Goal: Information Seeking & Learning: Check status

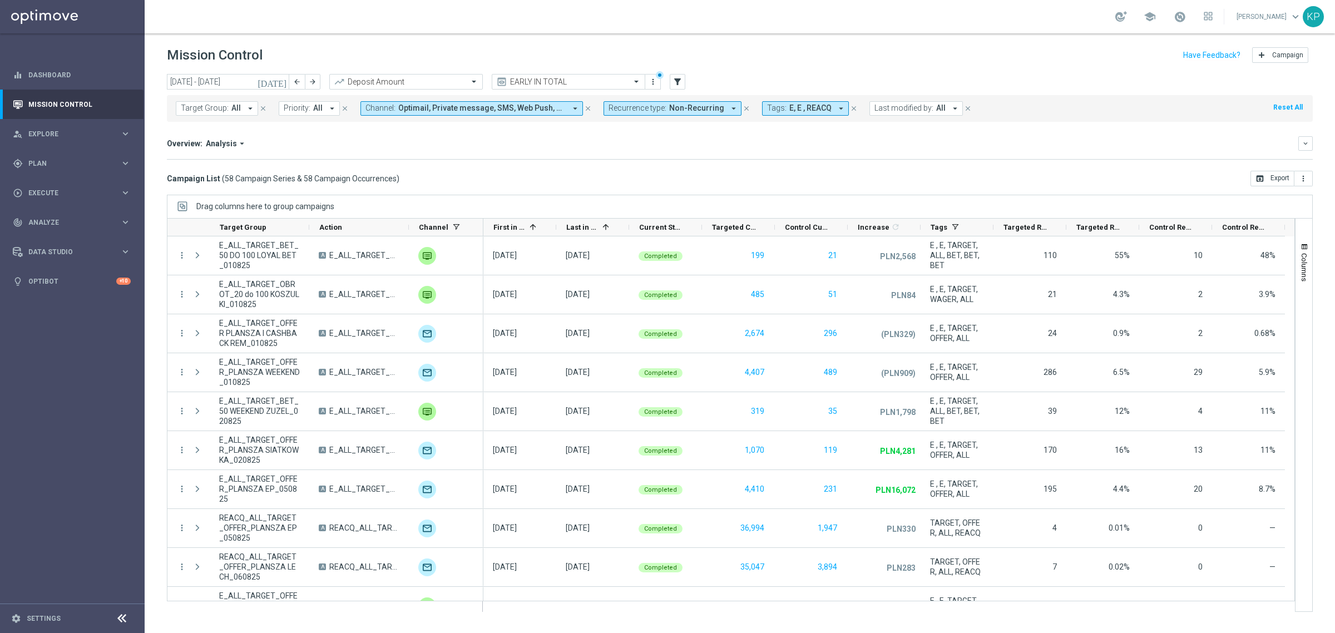
click at [283, 78] on icon "[DATE]" at bounding box center [273, 82] width 30 height 10
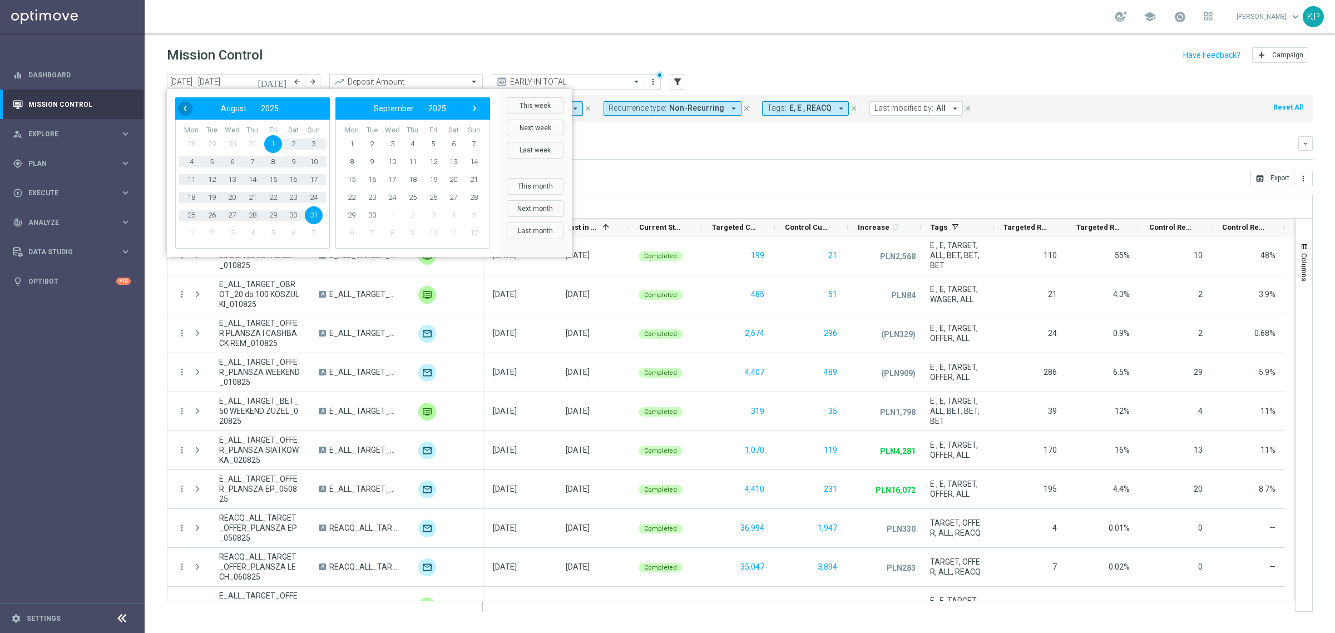
click at [186, 103] on span "‹" at bounding box center [185, 108] width 14 height 14
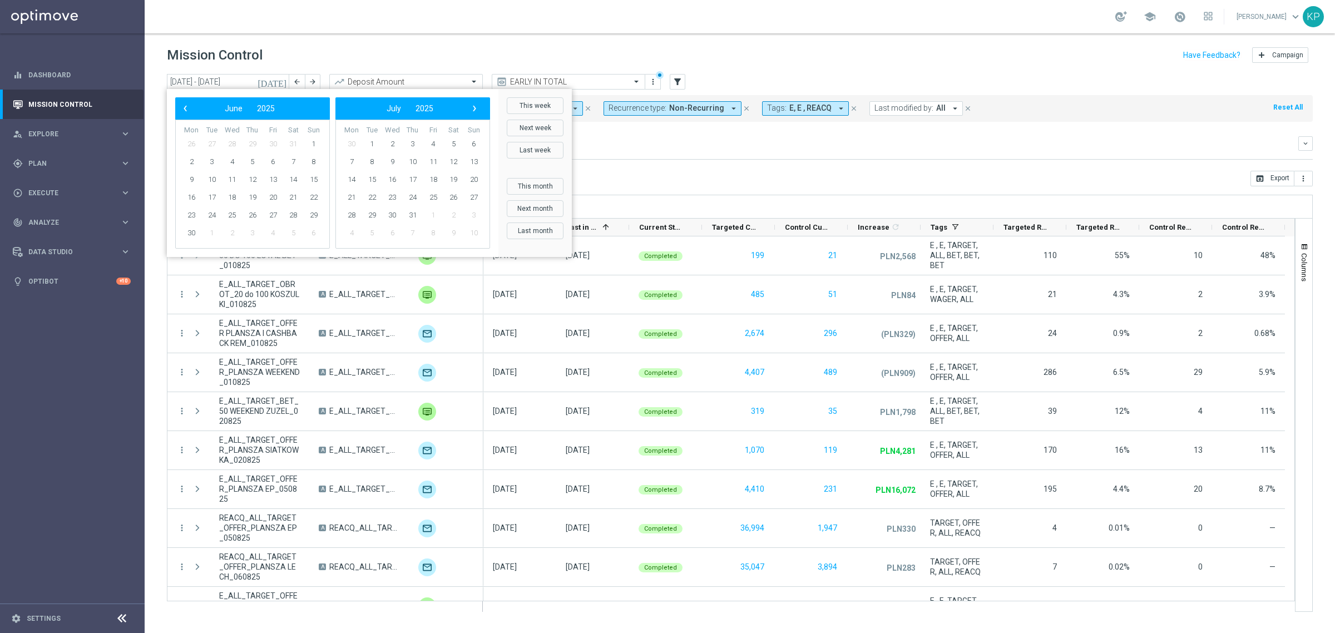
click at [186, 103] on span "‹" at bounding box center [185, 108] width 14 height 14
click at [229, 139] on span "1" at bounding box center [232, 144] width 18 height 18
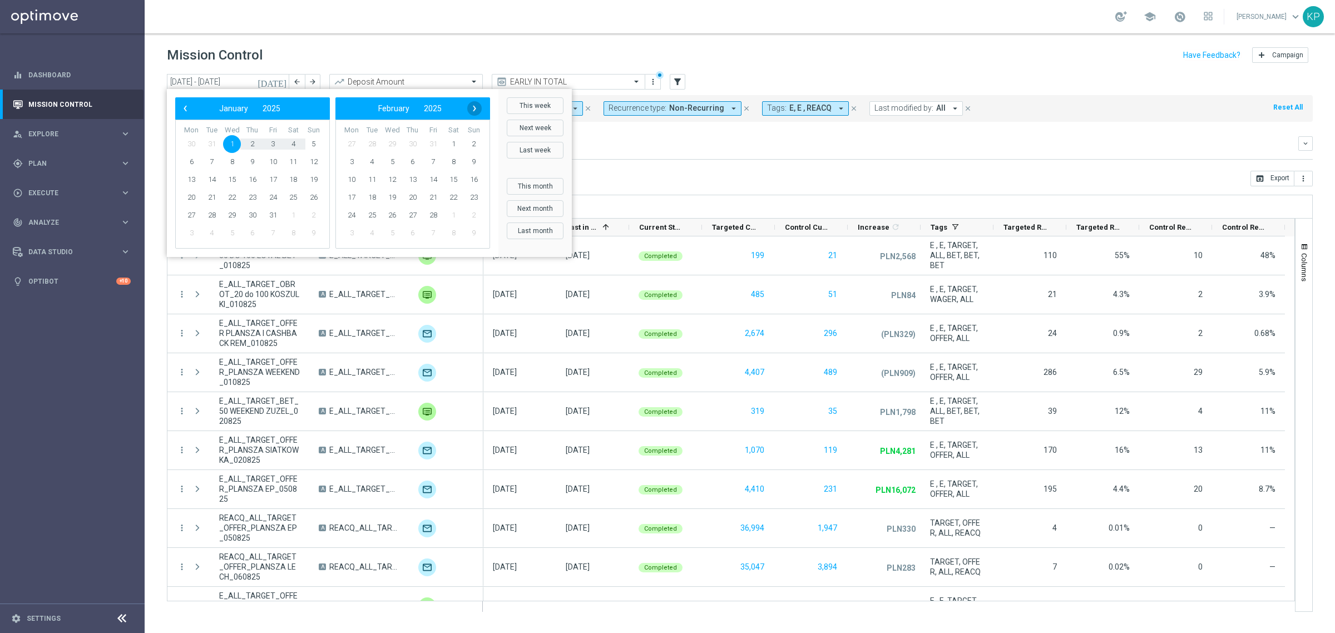
click at [476, 104] on span "›" at bounding box center [474, 108] width 14 height 14
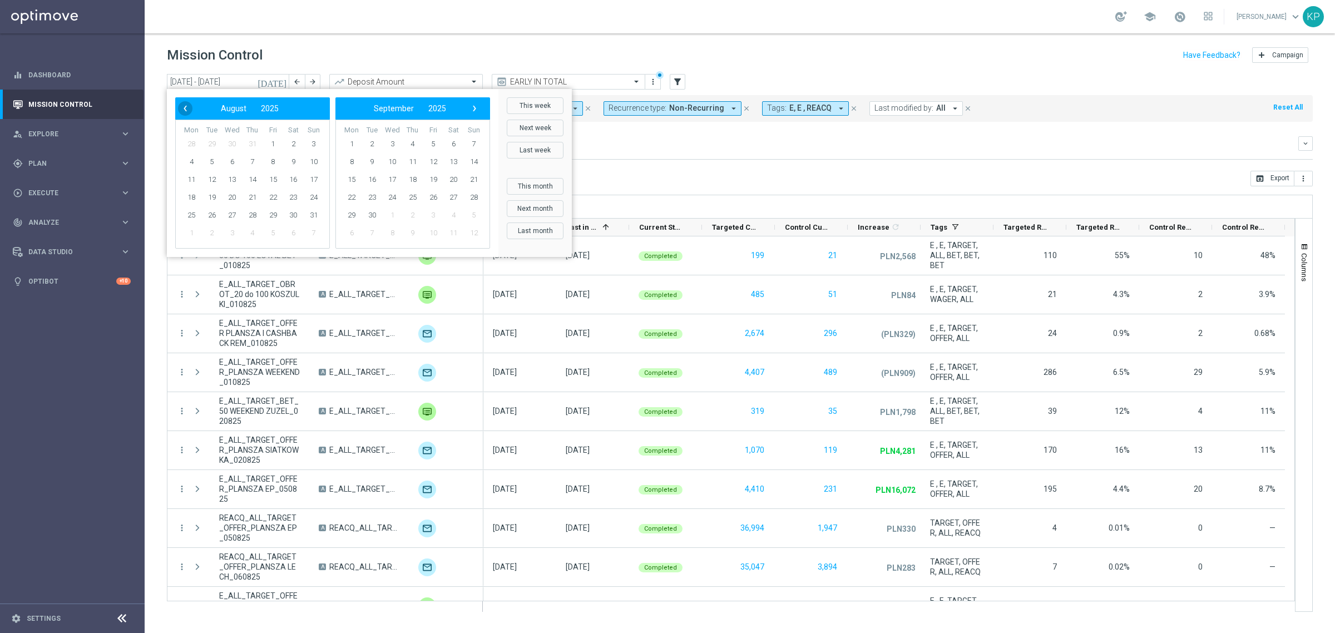
click at [182, 101] on span "‹" at bounding box center [185, 108] width 14 height 14
click at [181, 104] on span "‹" at bounding box center [185, 108] width 14 height 14
click at [184, 105] on span "‹" at bounding box center [185, 108] width 14 height 14
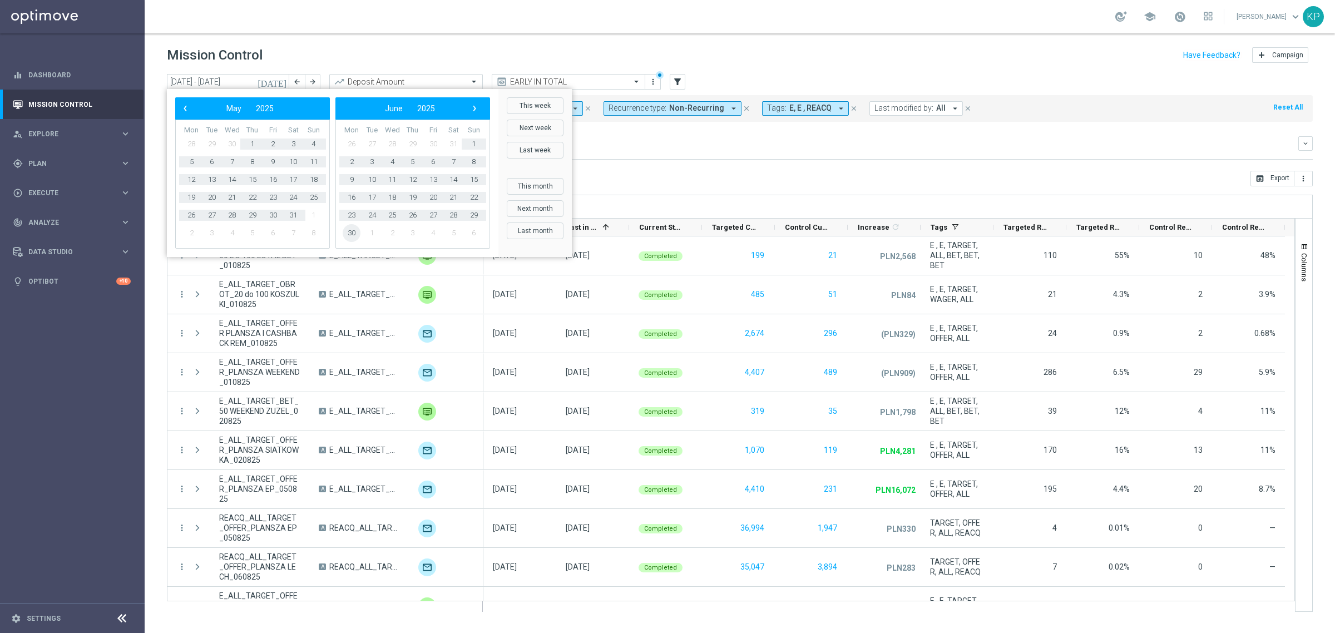
click at [351, 230] on span "30" at bounding box center [352, 233] width 18 height 18
type input "[DATE] - [DATE]"
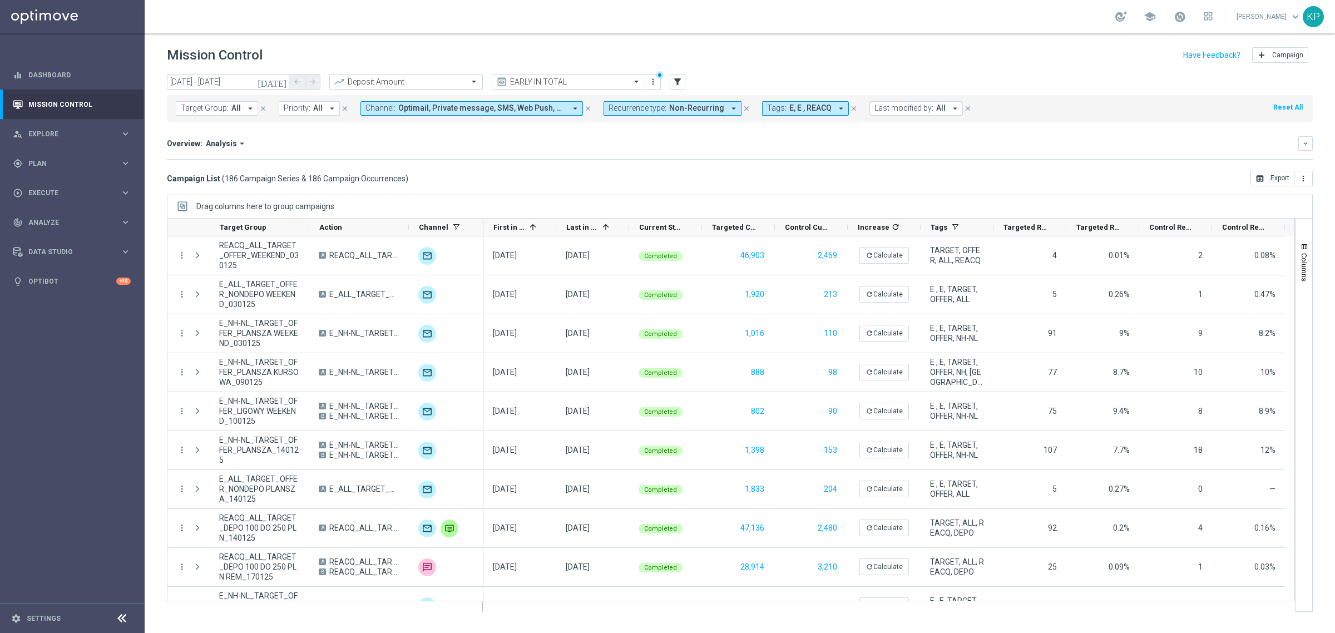
click at [963, 174] on div "Campaign List ( 186 Campaign Series & 186 Campaign Occurrences ) open_in_browse…" at bounding box center [740, 179] width 1146 height 16
click at [444, 76] on div "Deposit Amount" at bounding box center [406, 82] width 154 height 16
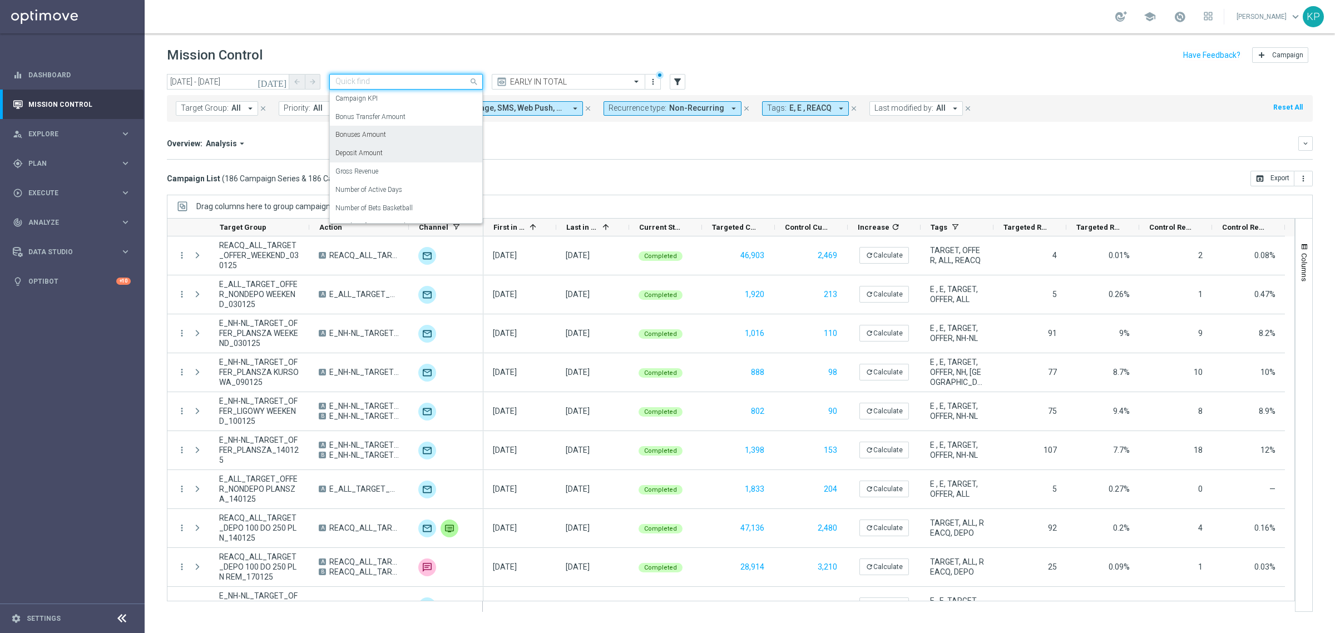
click at [573, 147] on div "Overview: Analysis arrow_drop_down" at bounding box center [732, 144] width 1131 height 10
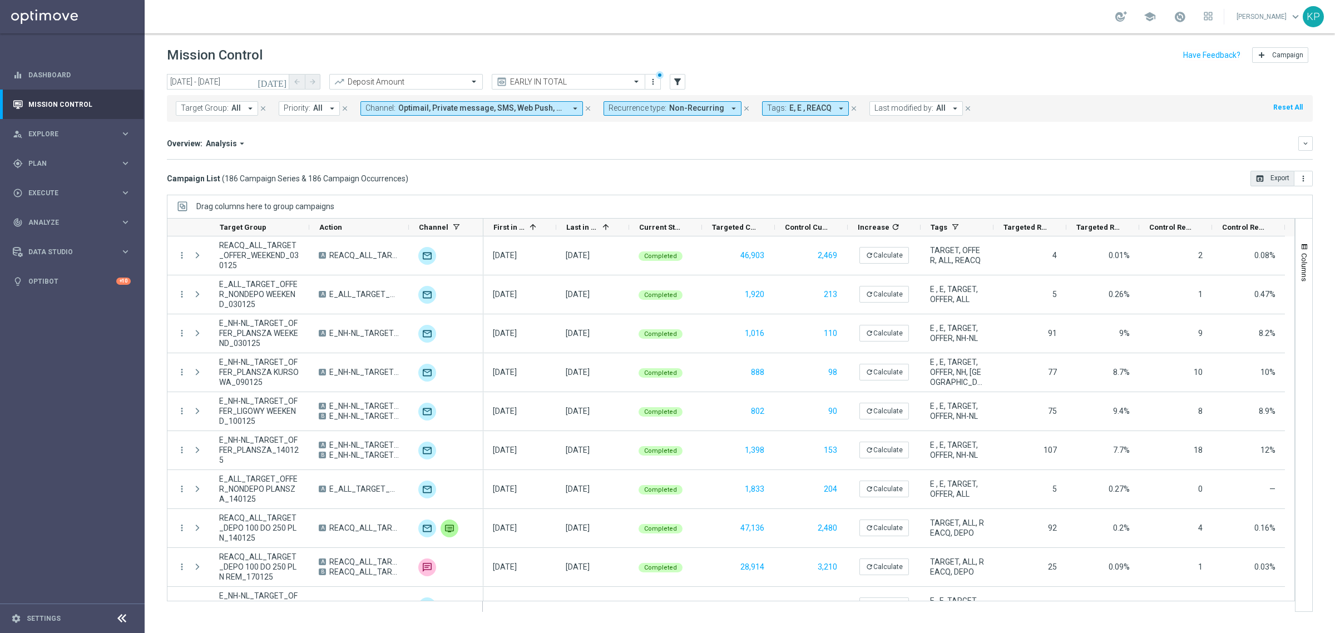
click at [1266, 173] on button "open_in_browser Export" at bounding box center [1272, 179] width 44 height 16
click at [706, 108] on span "Non-Recurring" at bounding box center [696, 107] width 55 height 9
click at [620, 187] on label "Recurring" at bounding box center [634, 188] width 28 height 7
click at [620, 171] on label "Non-Recurring" at bounding box center [641, 170] width 42 height 7
click at [758, 157] on div "Overview: Analysis arrow_drop_down keyboard_arrow_down Increase In Deposit Amou…" at bounding box center [740, 147] width 1146 height 23
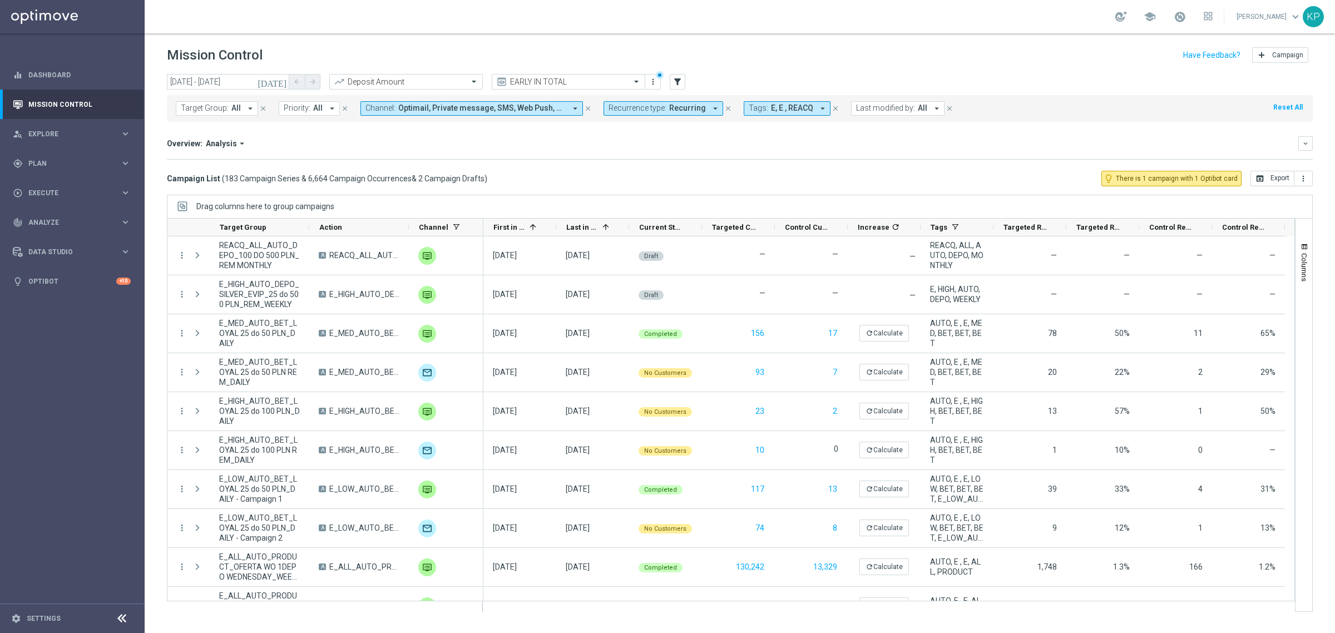
drag, startPoint x: 688, startPoint y: 110, endPoint x: 683, endPoint y: 115, distance: 6.7
click at [688, 109] on span "Recurring" at bounding box center [687, 107] width 37 height 9
drag, startPoint x: 647, startPoint y: 167, endPoint x: 646, endPoint y: 179, distance: 11.7
click at [647, 167] on label "Non-Recurring" at bounding box center [641, 170] width 42 height 7
click at [644, 182] on div "Recurring" at bounding box center [649, 188] width 80 height 18
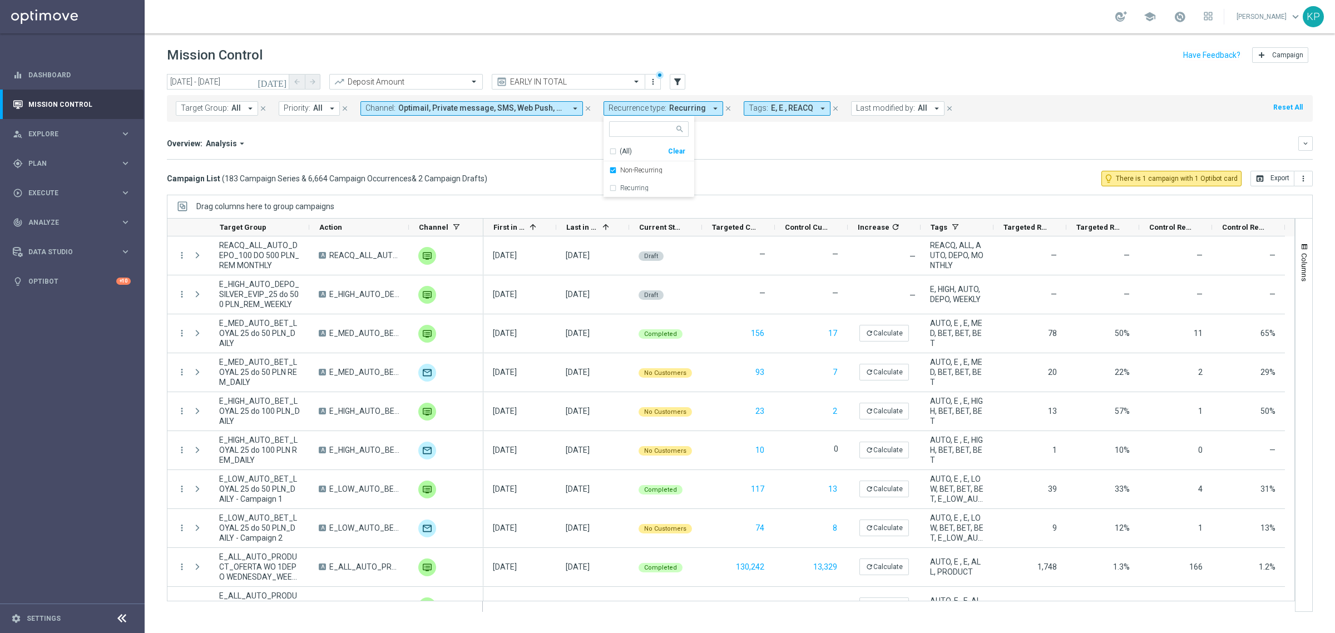
click at [783, 110] on span "E, E , REACQ" at bounding box center [792, 107] width 42 height 9
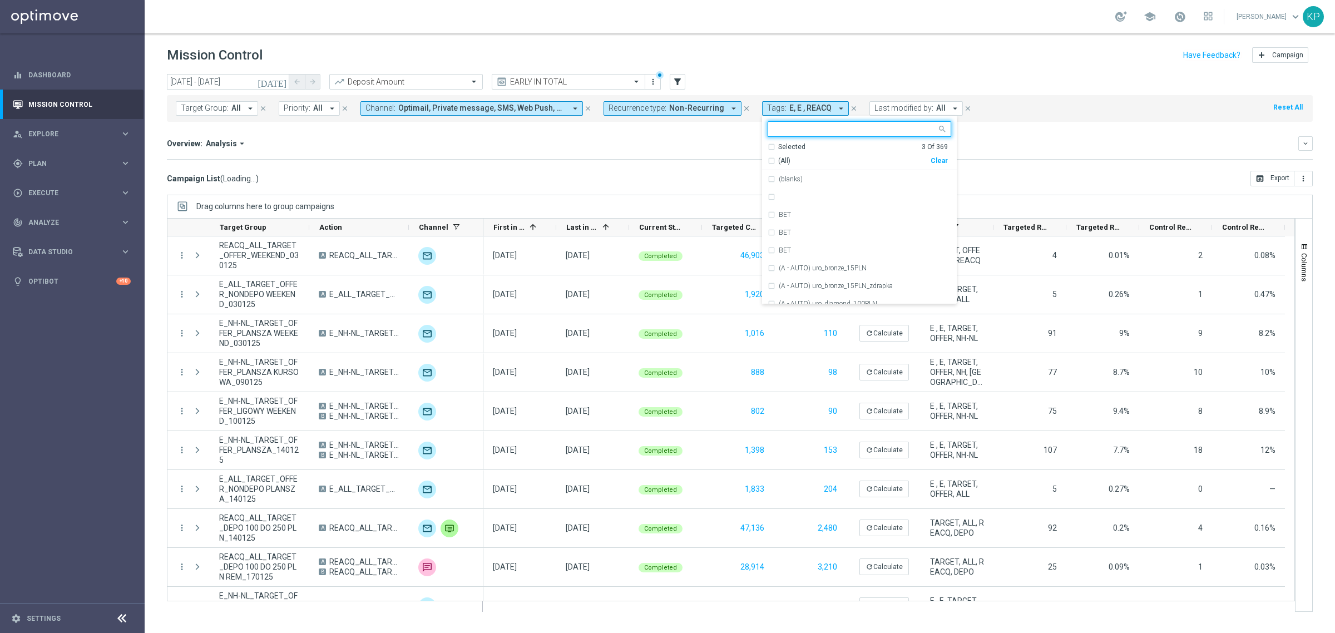
click at [768, 146] on div "Selected 3 Of 369" at bounding box center [858, 146] width 180 height 9
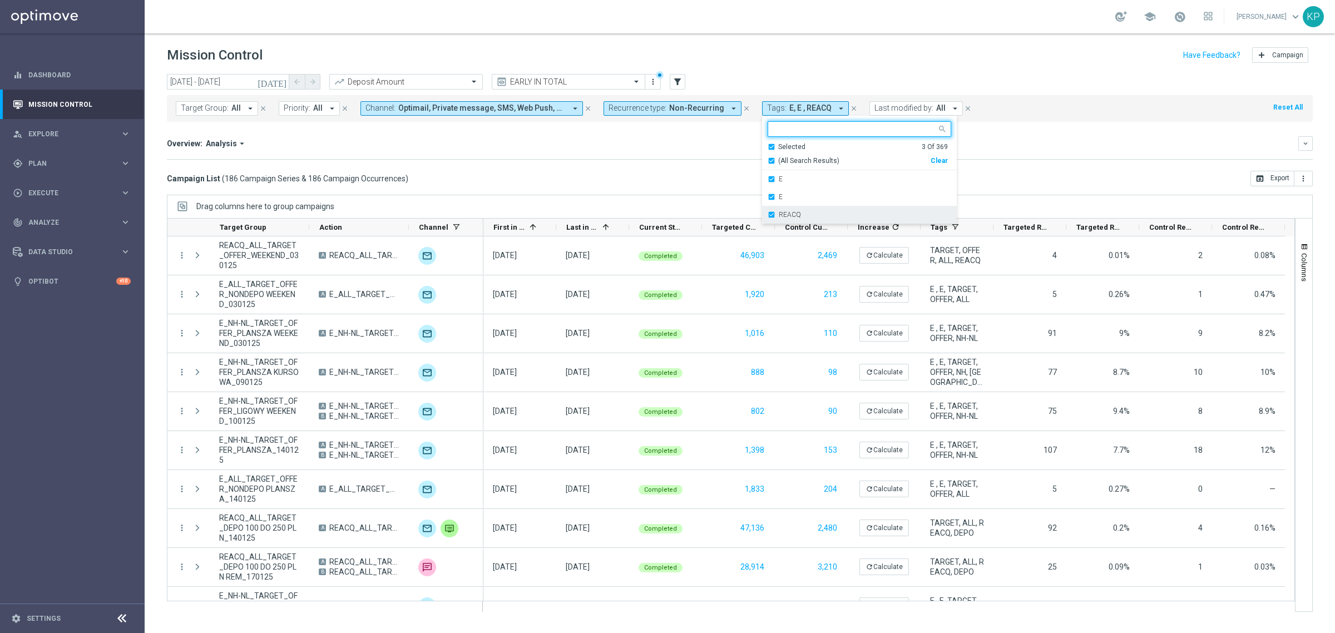
click at [768, 214] on div "REACQ" at bounding box center [860, 215] width 184 height 18
click at [700, 156] on div "Overview: Analysis arrow_drop_down keyboard_arrow_down Increase In Deposit Amou…" at bounding box center [740, 147] width 1146 height 23
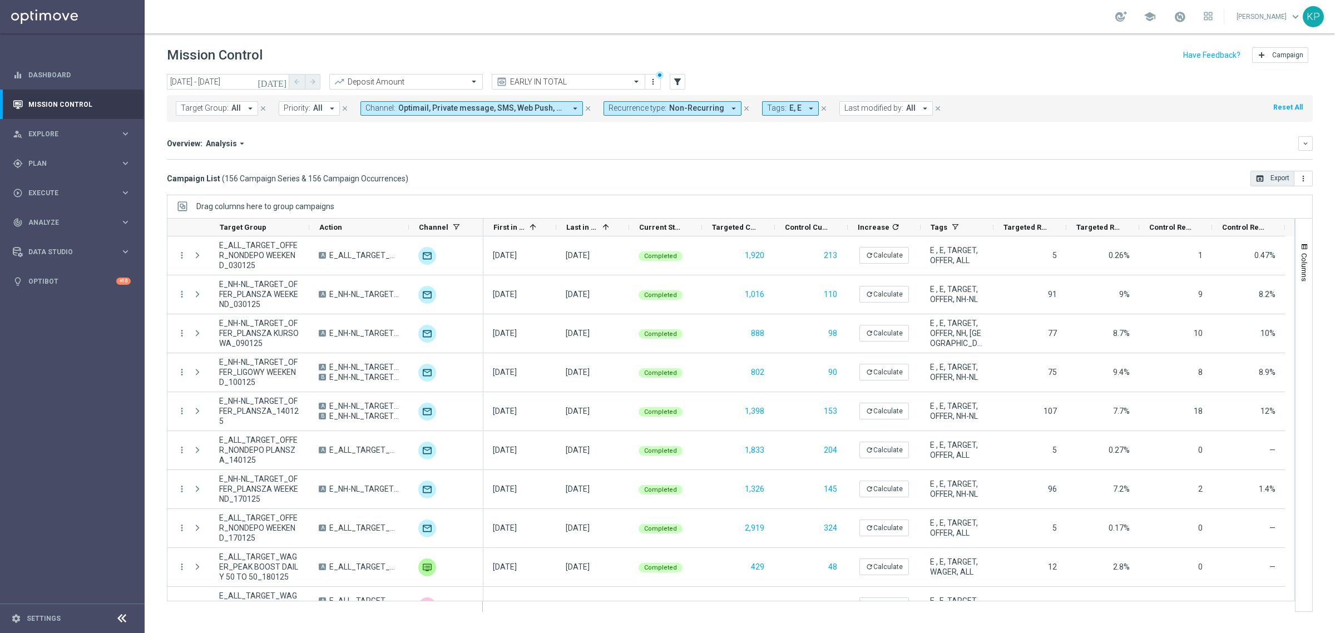
click at [1256, 179] on icon "open_in_browser" at bounding box center [1259, 178] width 9 height 9
click at [710, 149] on div "Overview: Analysis arrow_drop_down keyboard_arrow_down" at bounding box center [740, 143] width 1146 height 14
click at [817, 149] on div "Overview: Analysis arrow_drop_down keyboard_arrow_down" at bounding box center [740, 143] width 1146 height 14
click at [677, 110] on span "Non-Recurring" at bounding box center [696, 107] width 55 height 9
click at [630, 185] on label "Recurring" at bounding box center [634, 188] width 28 height 7
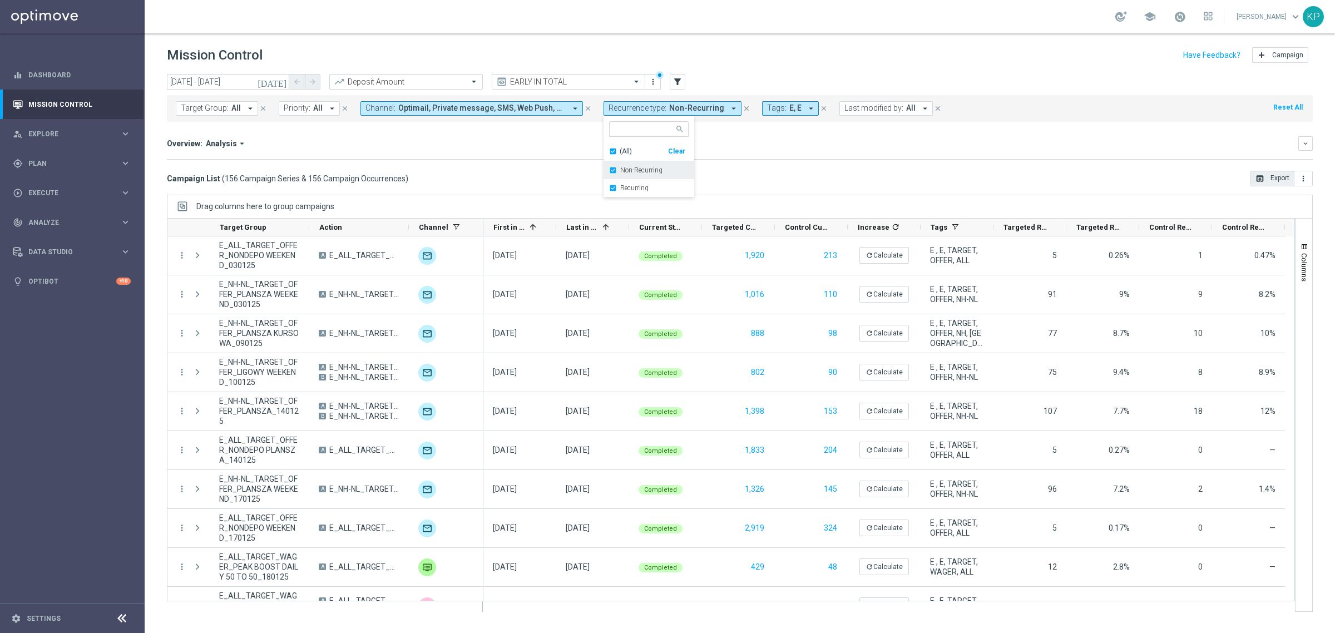
click at [622, 171] on label "Non-Recurring" at bounding box center [641, 170] width 42 height 7
click at [777, 159] on div "Increase In Deposit Amount refresh -- Credible -- Per Customer -- Not Credible …" at bounding box center [740, 159] width 1146 height 1
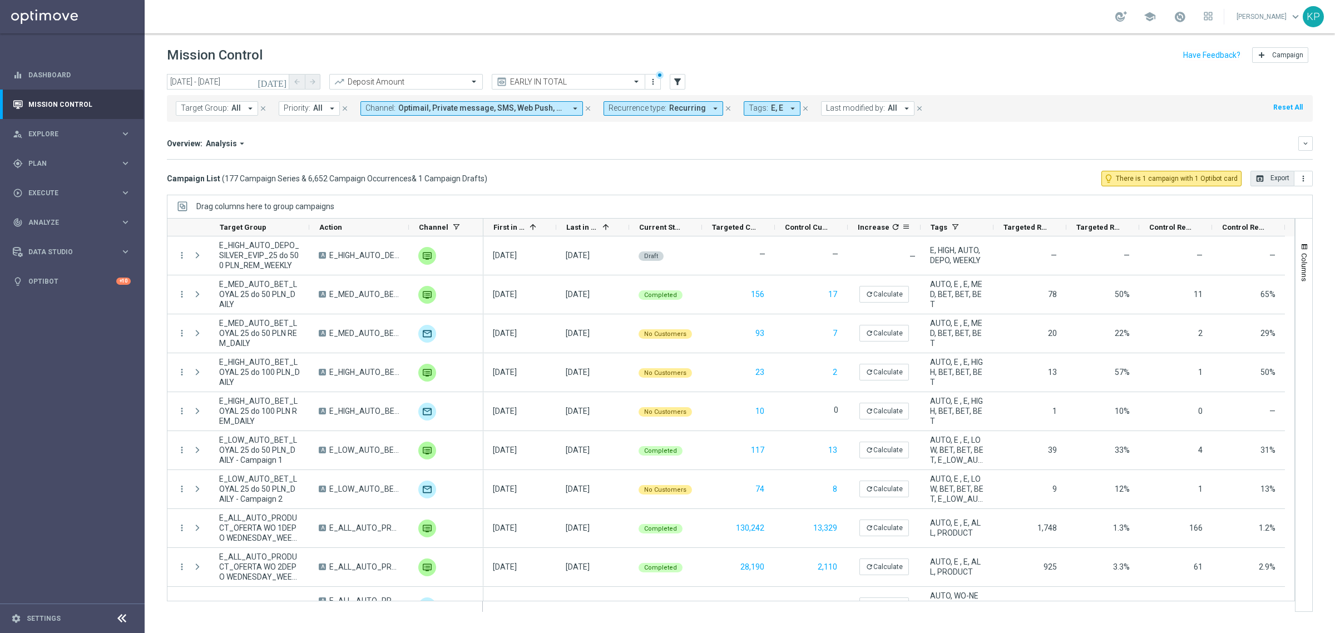
click at [894, 225] on icon "refresh" at bounding box center [895, 226] width 9 height 9
click at [1275, 176] on button "open_in_browser Export" at bounding box center [1272, 179] width 44 height 16
